Goal: Task Accomplishment & Management: Manage account settings

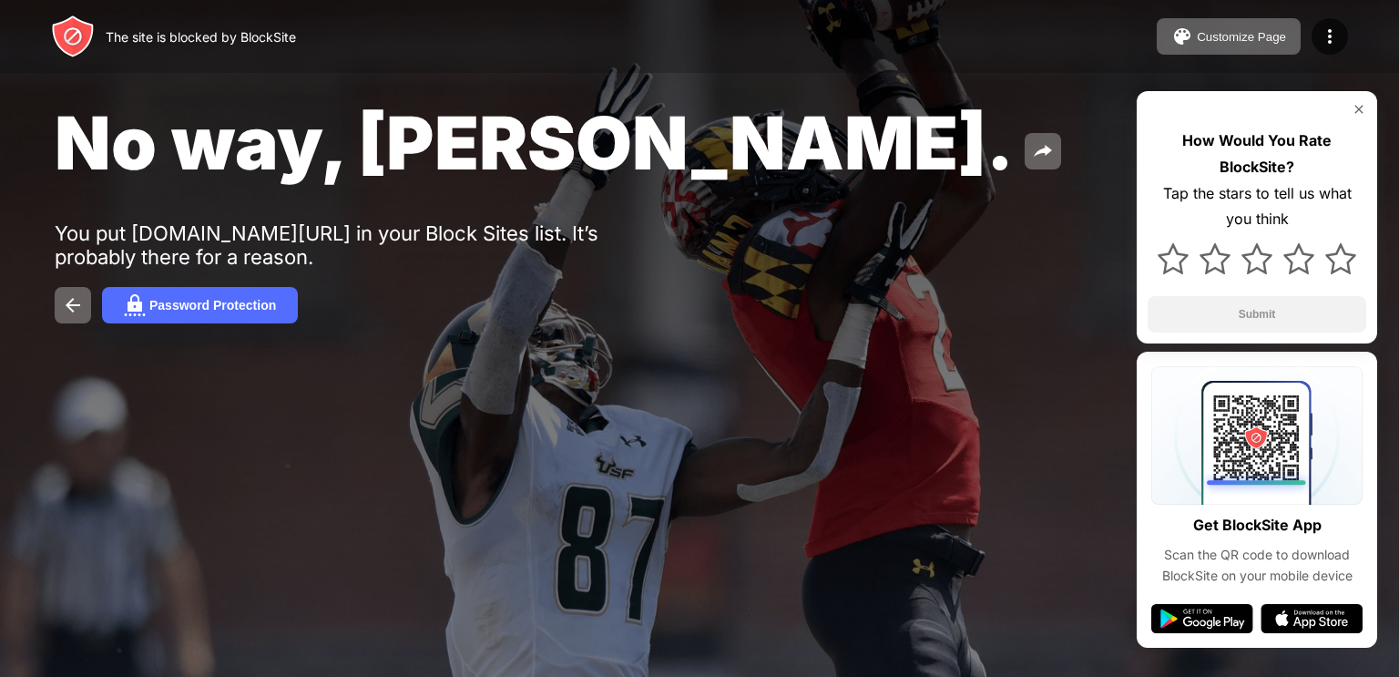
click at [457, 238] on div "You put [DOMAIN_NAME][URL] in your Block Sites list. It’s probably there for a …" at bounding box center [336, 244] width 563 height 47
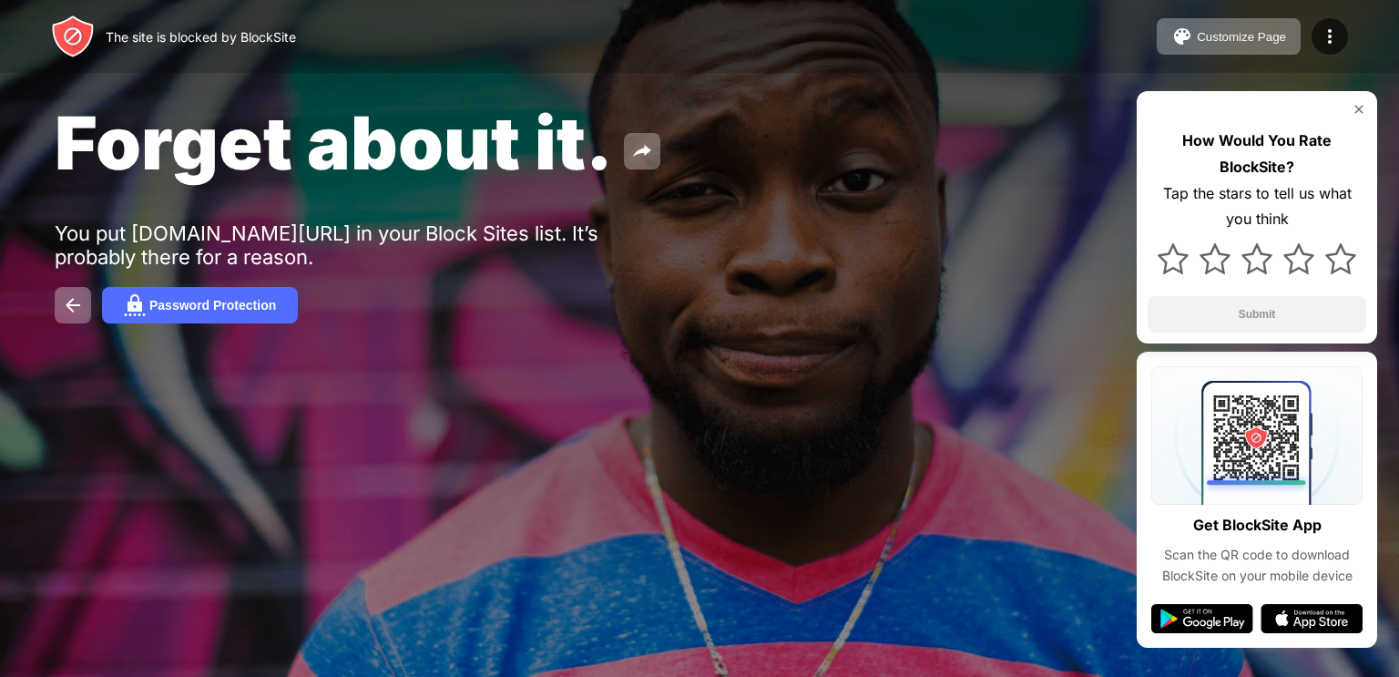
click at [1313, 46] on div "Customize Page Edit Block List Redirect Customize Block Page Upgrade Password P…" at bounding box center [1252, 36] width 191 height 36
click at [1321, 44] on img at bounding box center [1330, 37] width 22 height 22
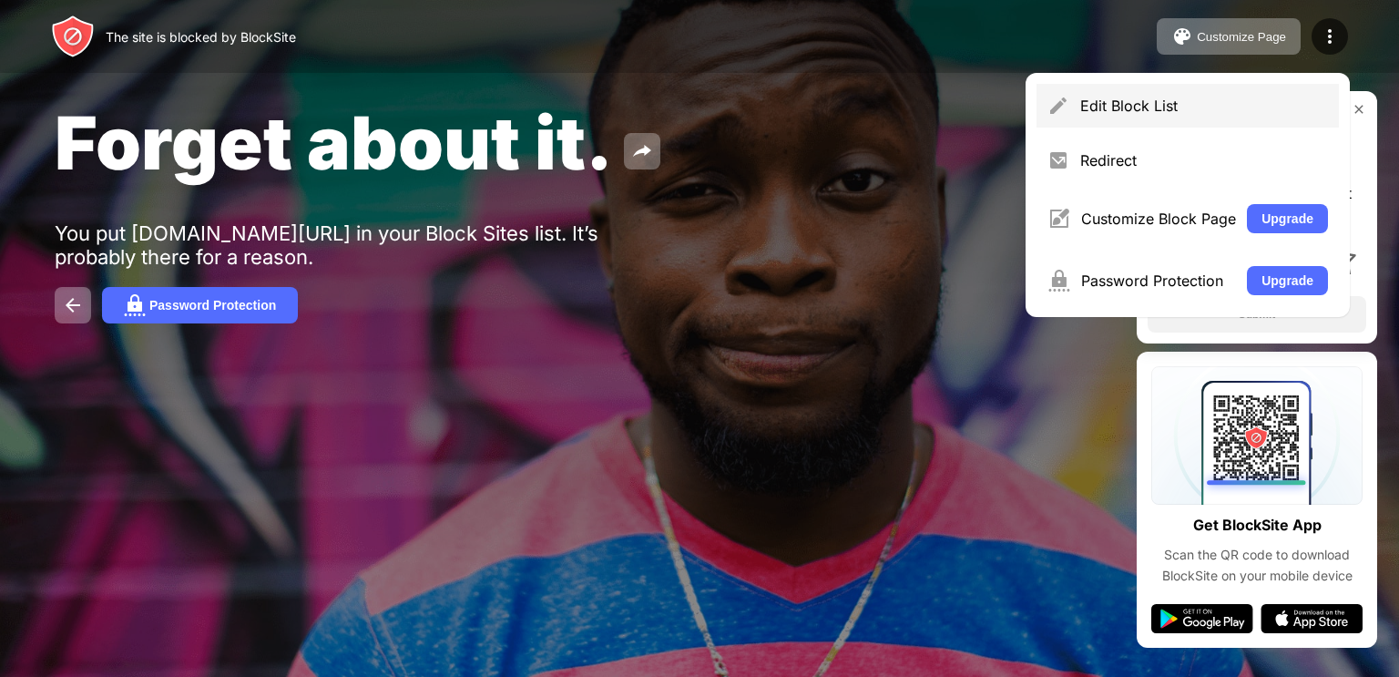
click at [1218, 98] on div "Edit Block List" at bounding box center [1204, 106] width 248 height 18
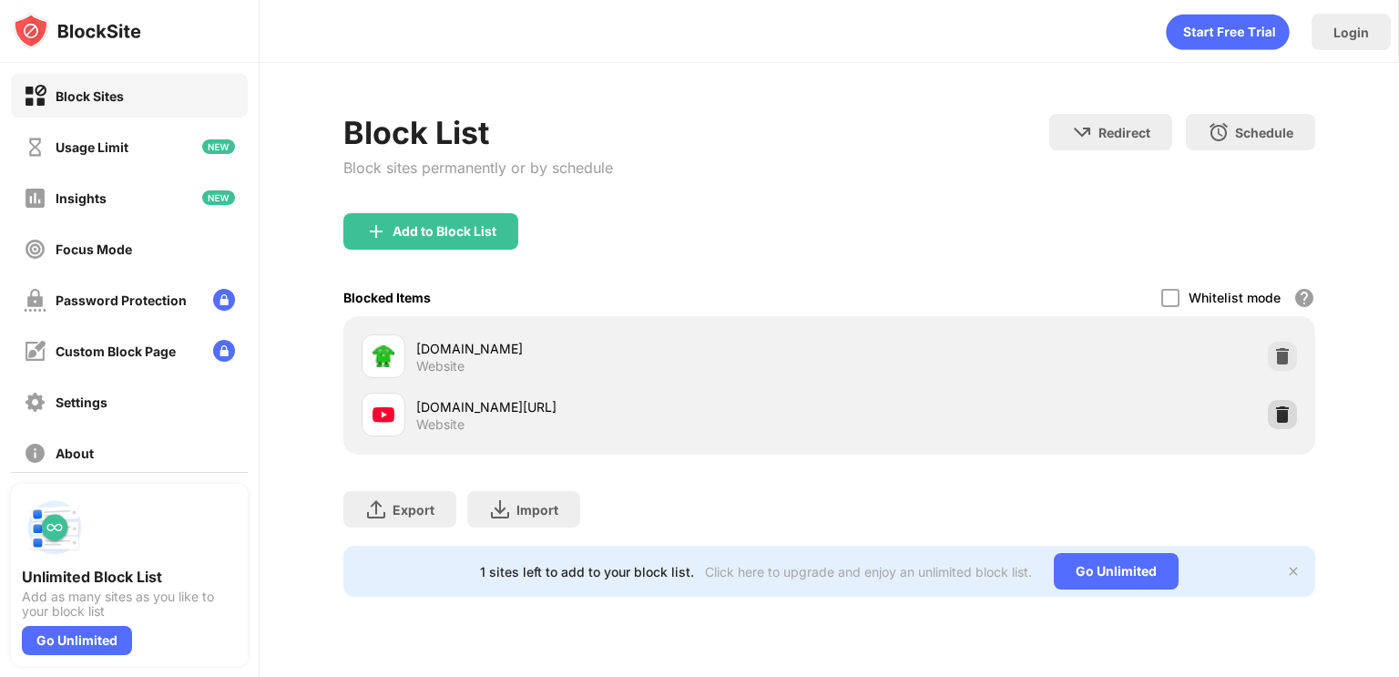
click at [1274, 409] on img at bounding box center [1283, 414] width 18 height 18
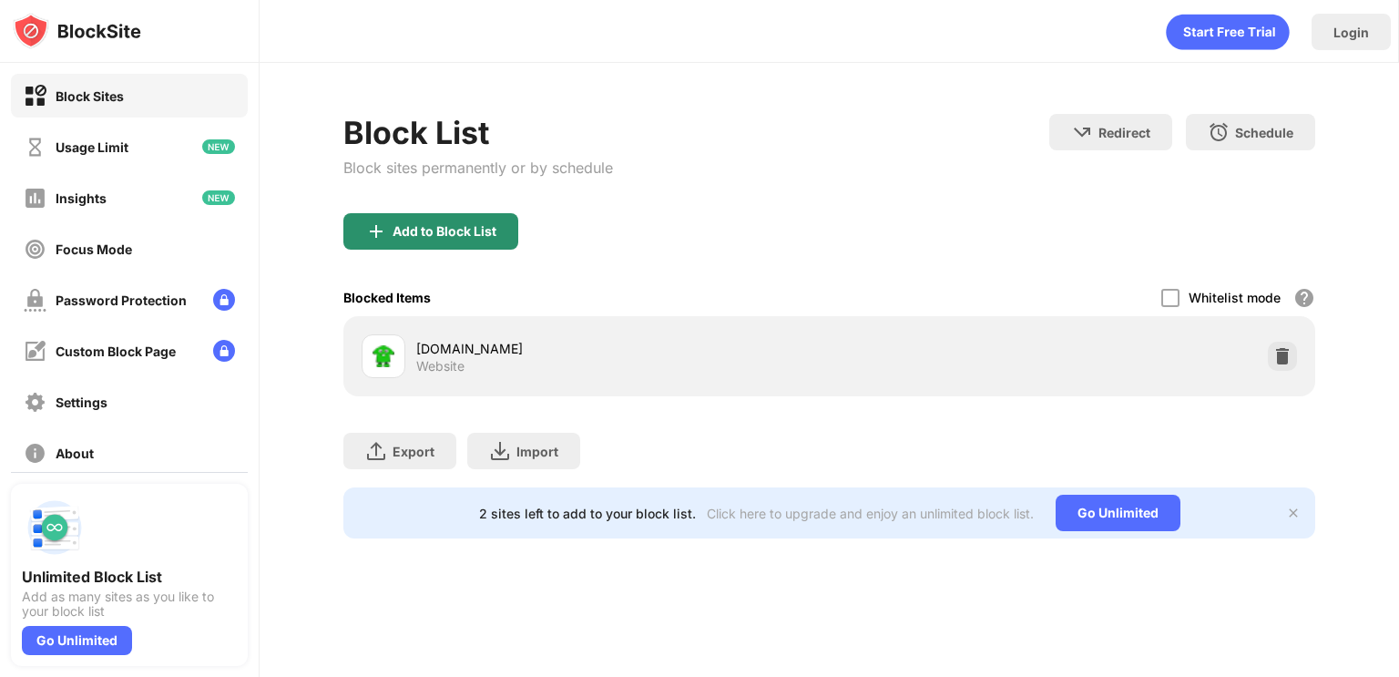
click at [443, 230] on div "Add to Block List" at bounding box center [445, 231] width 104 height 15
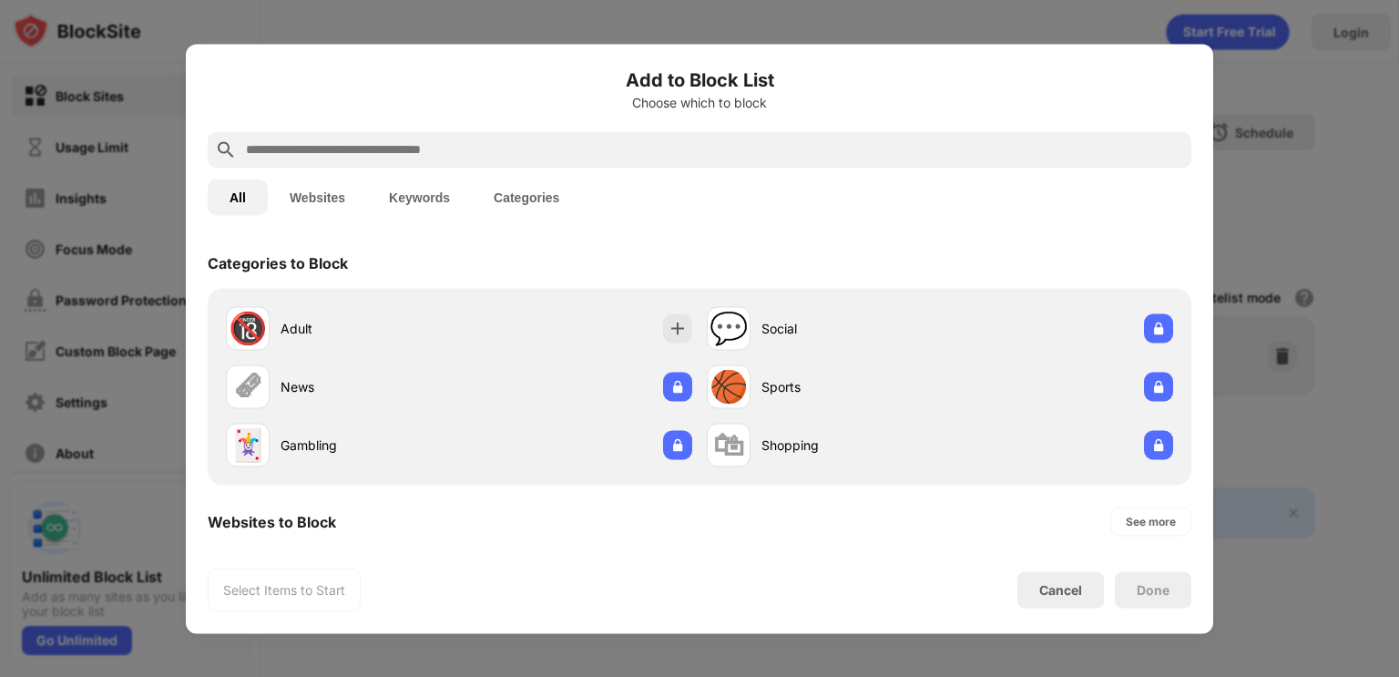
drag, startPoint x: 443, startPoint y: 230, endPoint x: 402, endPoint y: 147, distance: 93.3
click at [402, 147] on div "Add to Block List Choose which to block All Websites Keywords Categories Catego…" at bounding box center [700, 339] width 984 height 546
click at [402, 147] on input "text" at bounding box center [714, 149] width 940 height 22
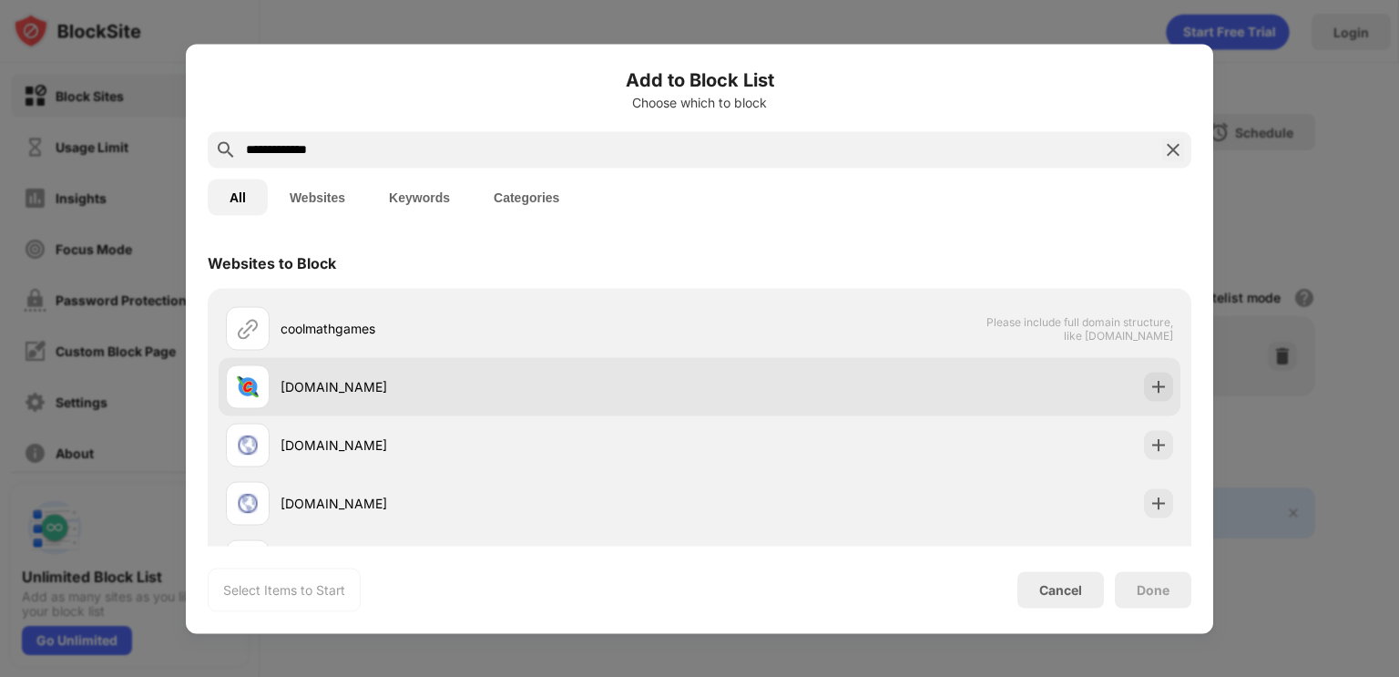
type input "**********"
click at [333, 399] on div "coolmathgames.com" at bounding box center [463, 386] width 474 height 44
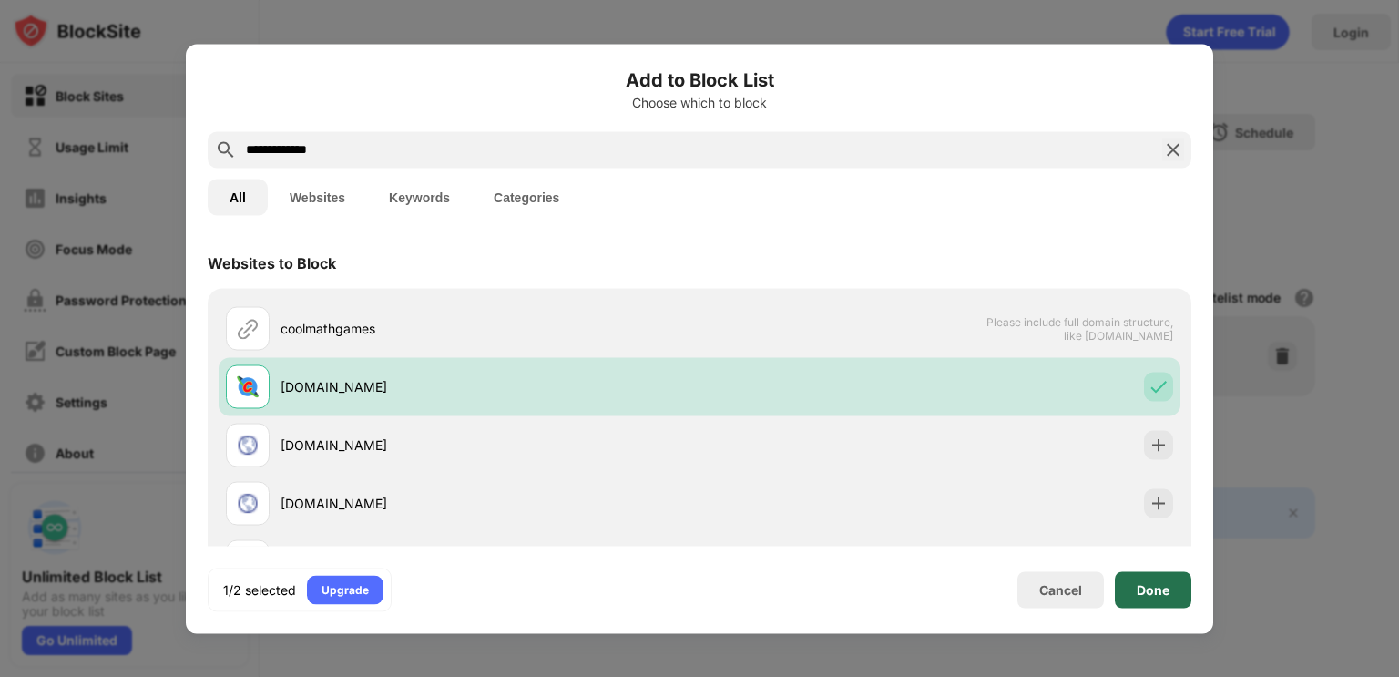
click at [1121, 591] on div "Done" at bounding box center [1153, 589] width 77 height 36
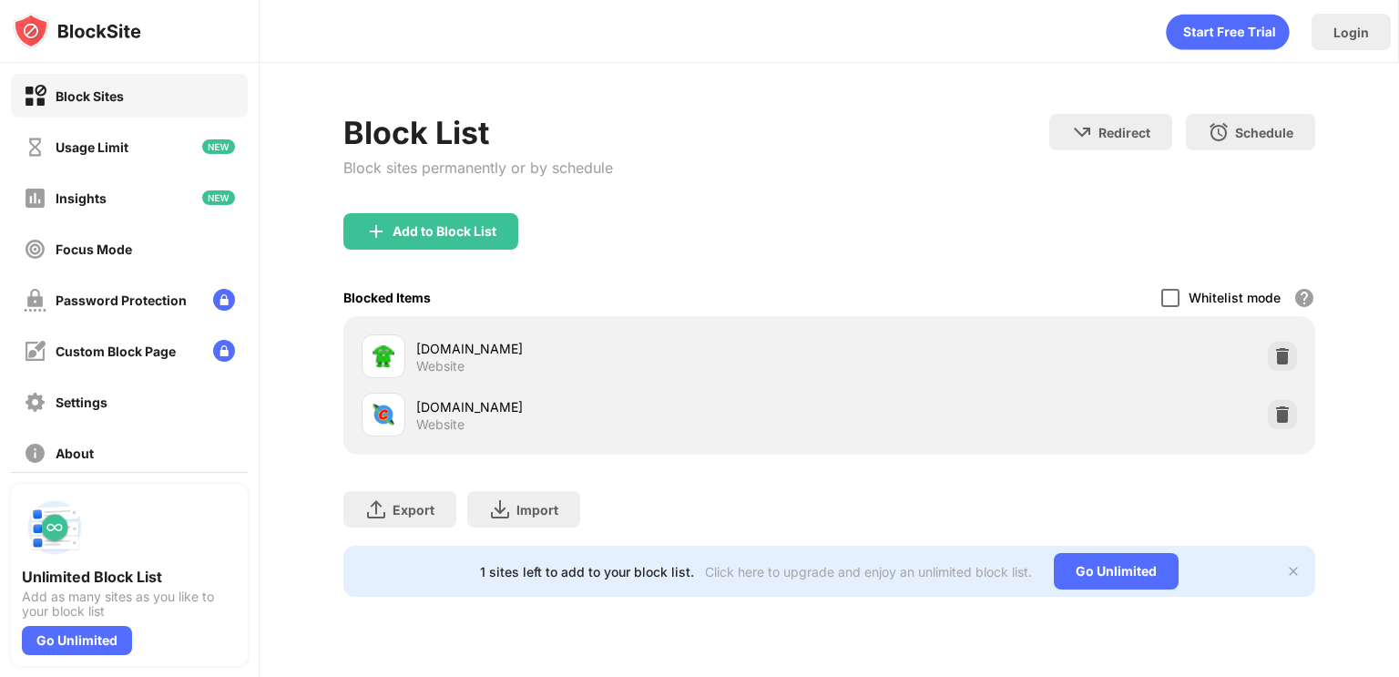
click at [1165, 302] on div at bounding box center [1171, 298] width 18 height 18
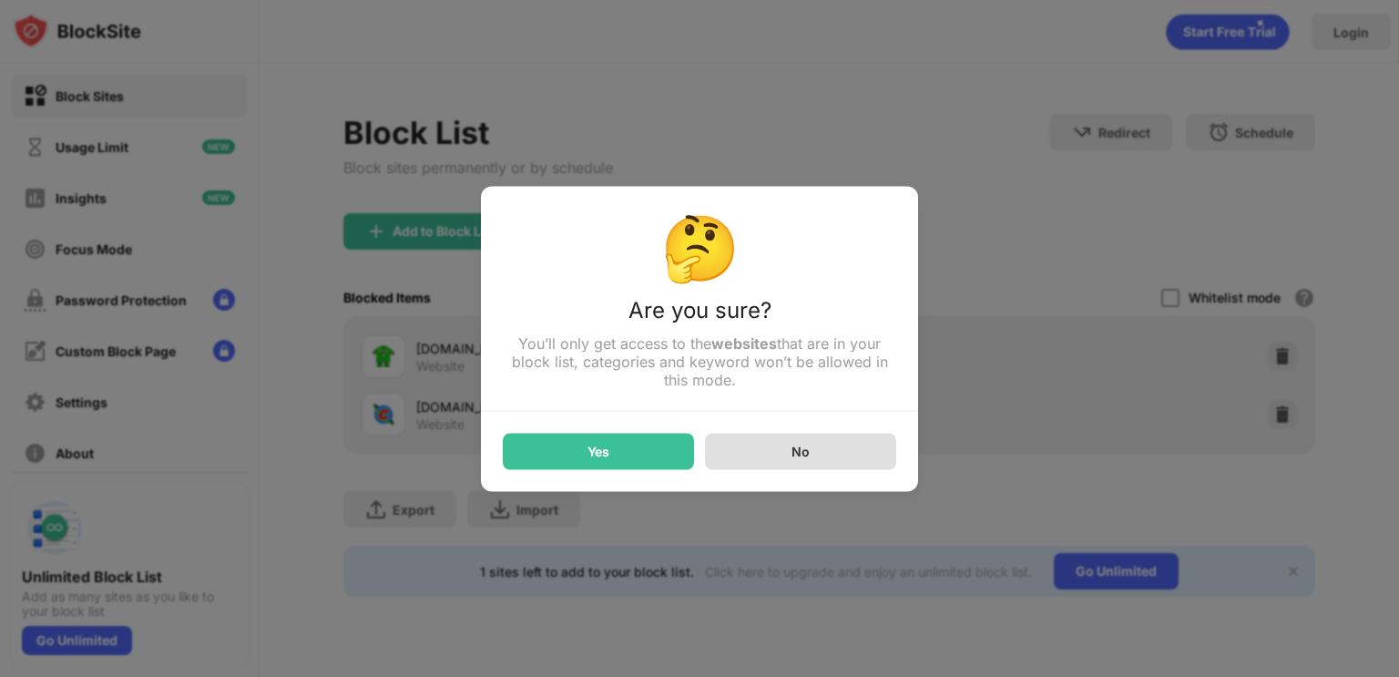
click at [814, 458] on div "No" at bounding box center [800, 451] width 191 height 36
